Goal: Information Seeking & Learning: Understand process/instructions

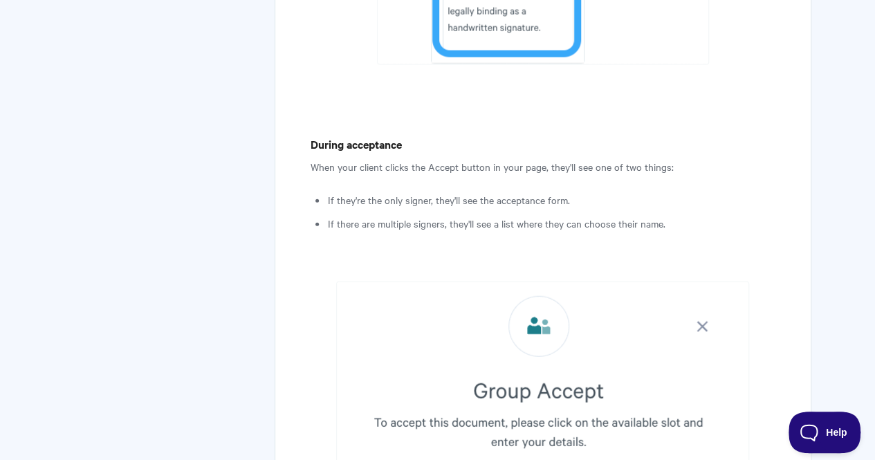
scroll to position [4183, 0]
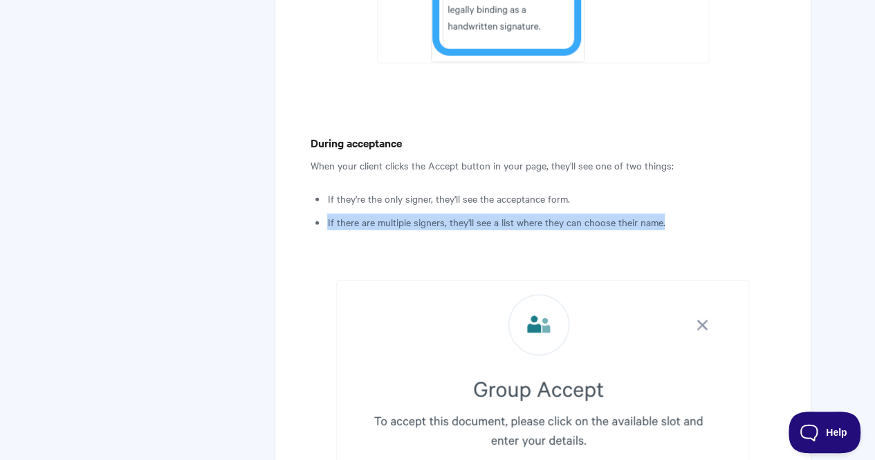
drag, startPoint x: 666, startPoint y: 200, endPoint x: 325, endPoint y: 200, distance: 340.5
copy li "If there are multiple signers, they'll see a list where they can choose their n…"
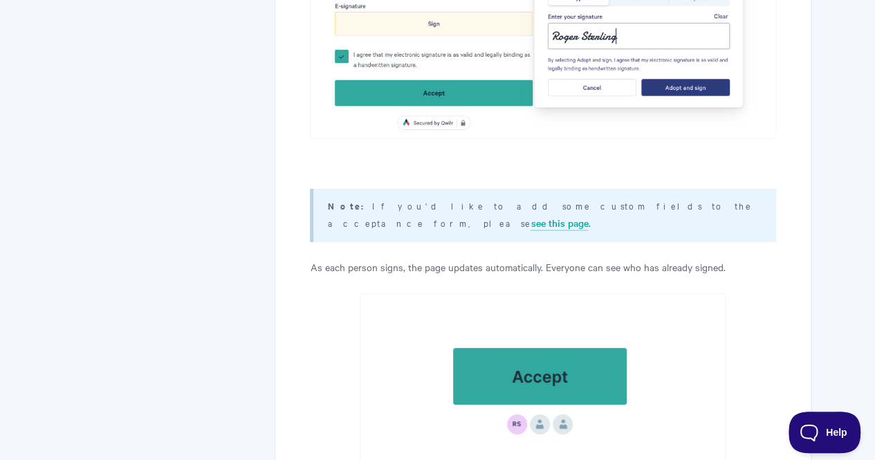
scroll to position [5091, 0]
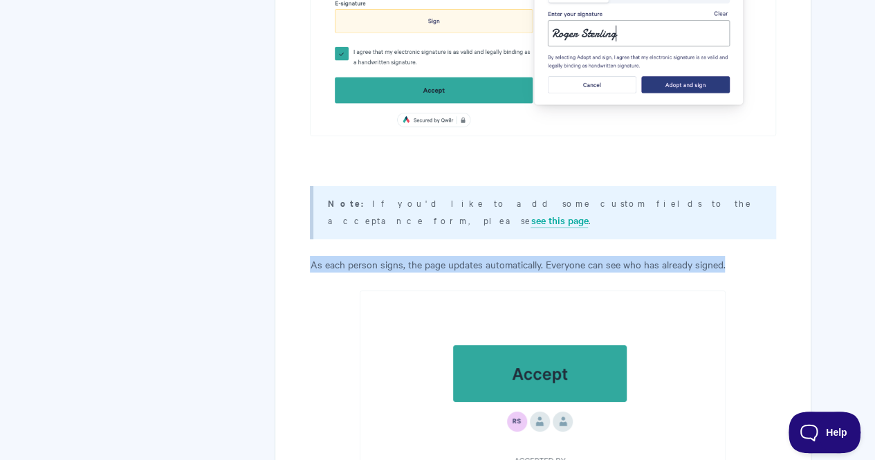
drag, startPoint x: 728, startPoint y: 226, endPoint x: 277, endPoint y: 220, distance: 451.3
copy p "As each person signs, the page updates automatically. Everyone can see who has …"
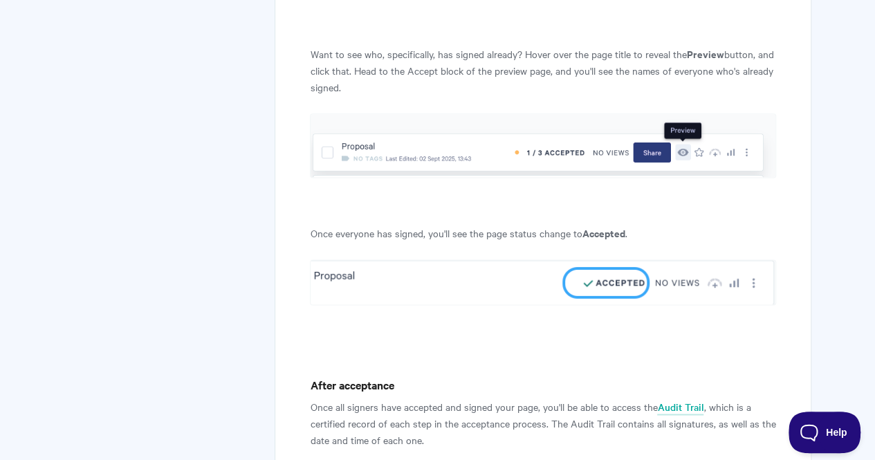
scroll to position [6090, 0]
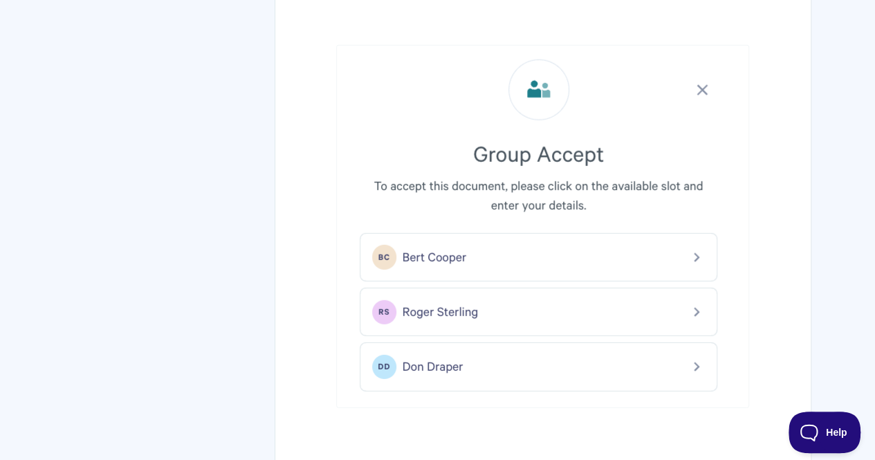
scroll to position [4420, 0]
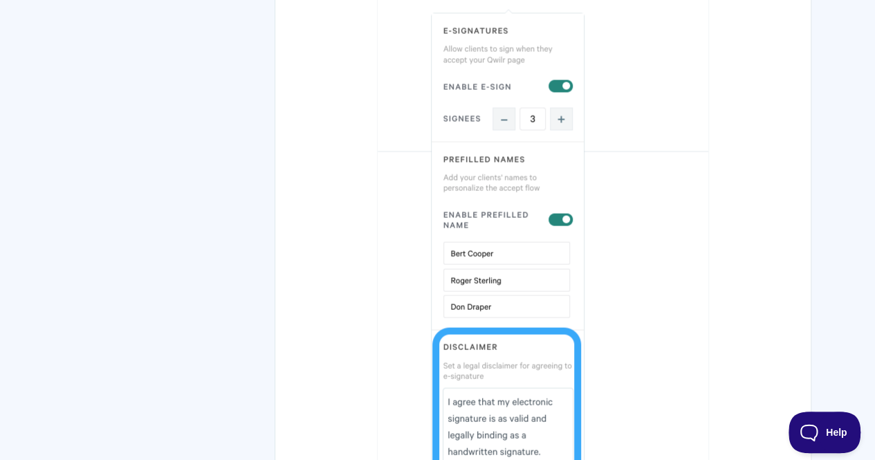
scroll to position [3761, 0]
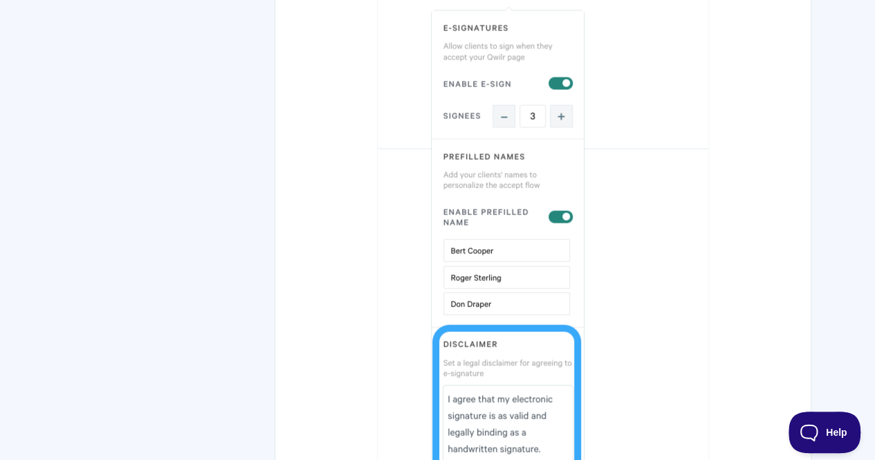
click at [425, 163] on img at bounding box center [543, 210] width 332 height 552
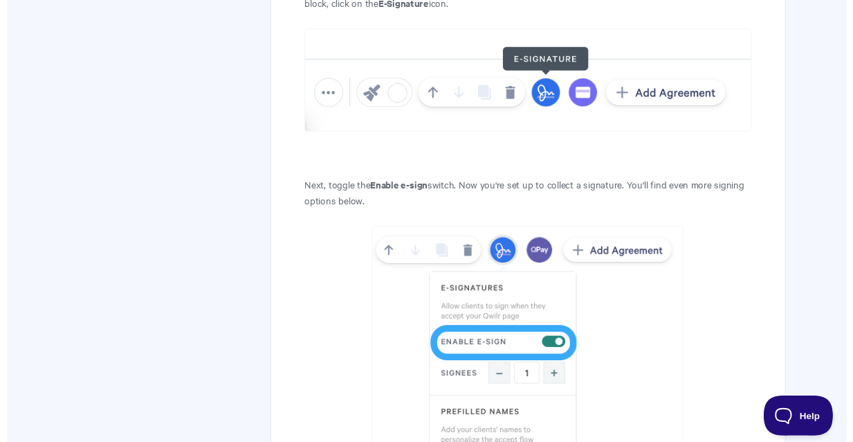
scroll to position [1268, 0]
